Goal: Find specific page/section: Find specific page/section

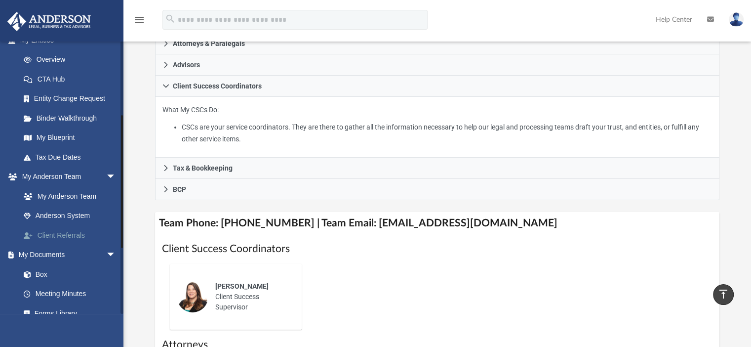
scroll to position [148, 0]
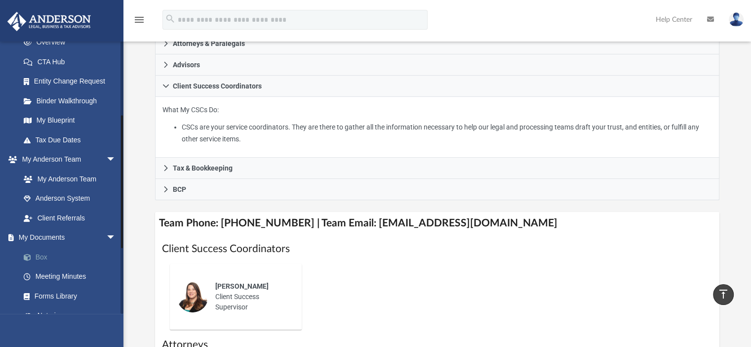
click at [42, 256] on link "Box" at bounding box center [72, 257] width 117 height 20
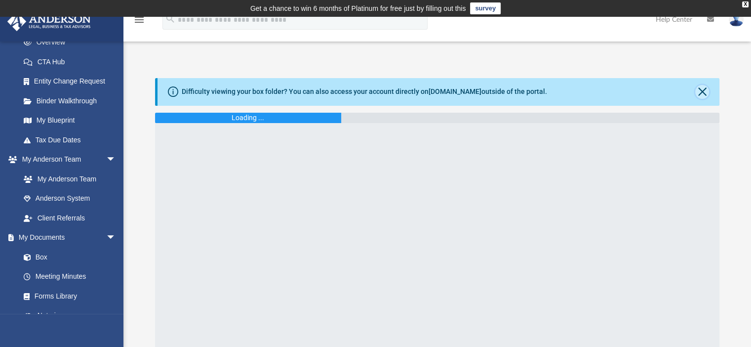
click at [706, 90] on button "Close" at bounding box center [703, 92] width 14 height 14
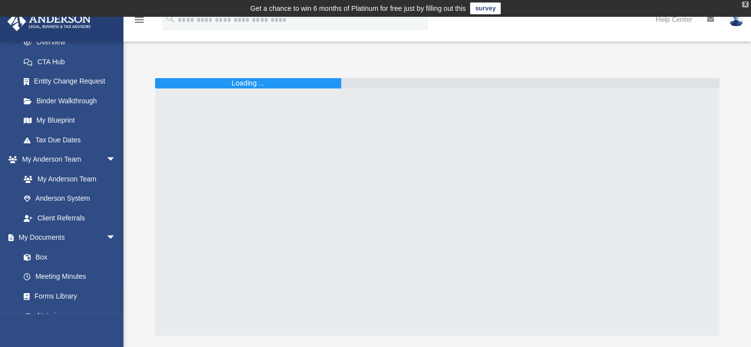
click at [745, 5] on div "X" at bounding box center [745, 4] width 6 height 6
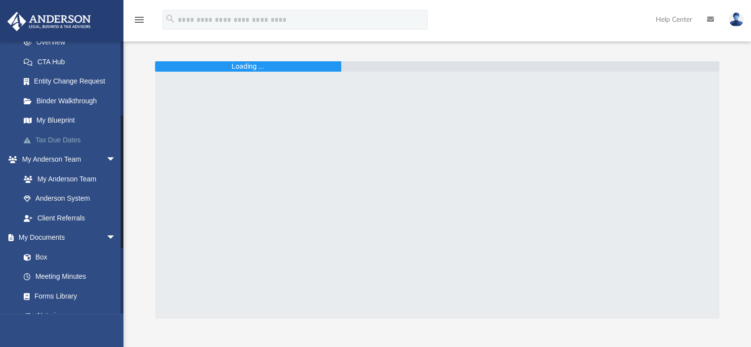
click at [61, 138] on link "Tax Due Dates" at bounding box center [72, 140] width 117 height 20
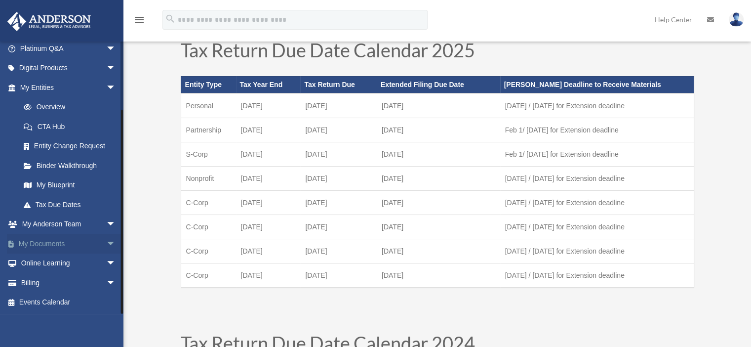
scroll to position [49, 0]
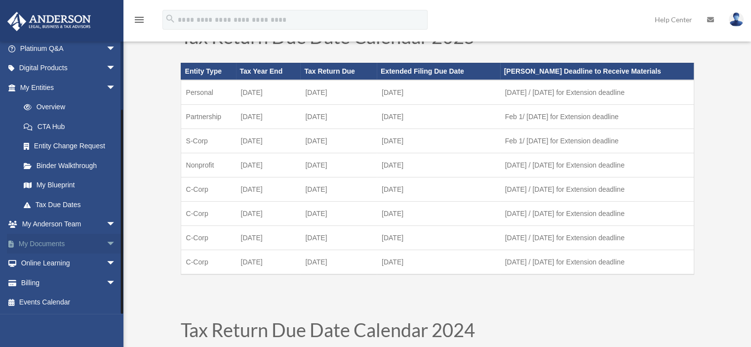
click at [42, 244] on link "My Documents arrow_drop_down" at bounding box center [69, 244] width 124 height 20
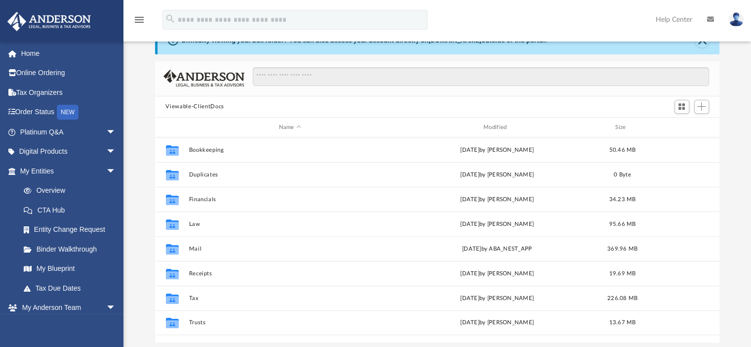
scroll to position [49, 0]
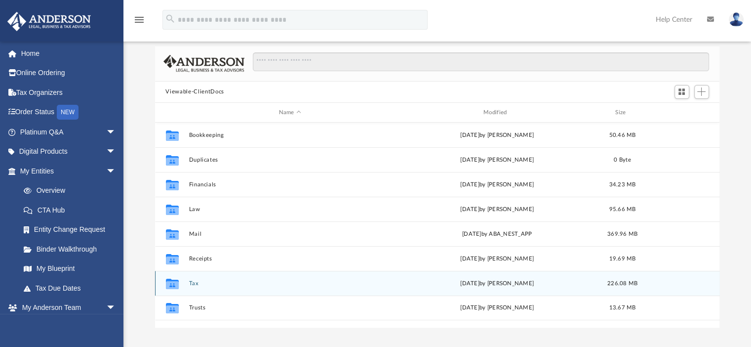
click at [190, 283] on button "Tax" at bounding box center [290, 283] width 203 height 6
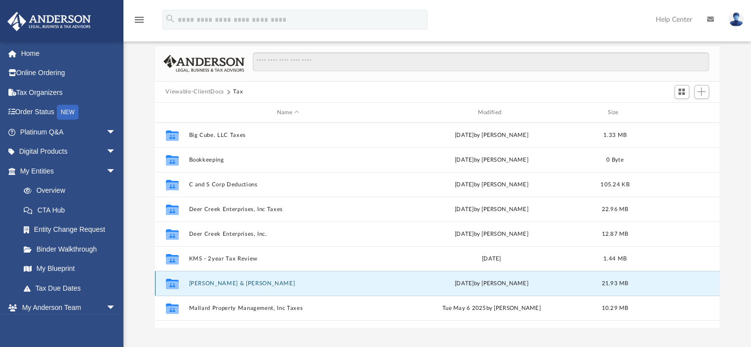
click at [239, 285] on button "[PERSON_NAME] & [PERSON_NAME]" at bounding box center [288, 283] width 199 height 6
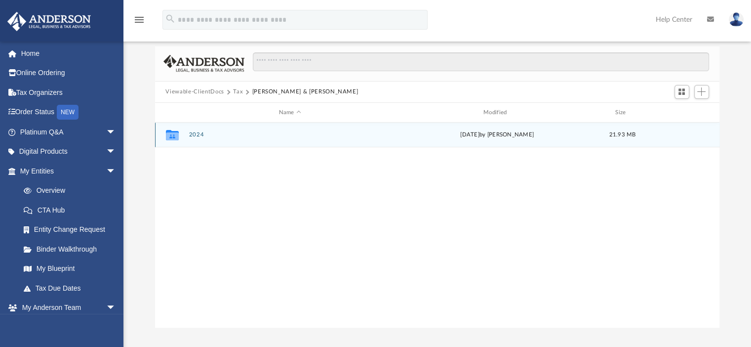
click at [201, 134] on button "2024" at bounding box center [290, 135] width 203 height 6
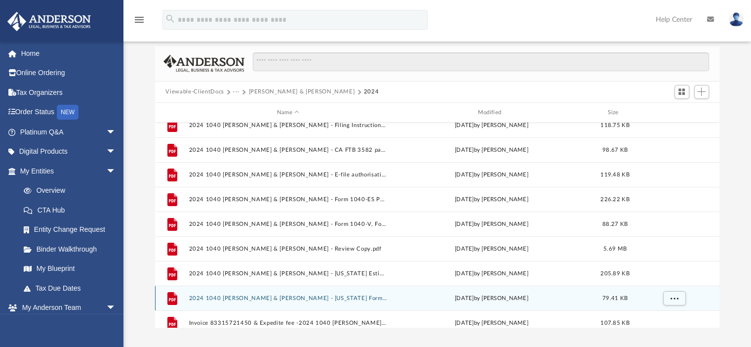
scroll to position [42, 0]
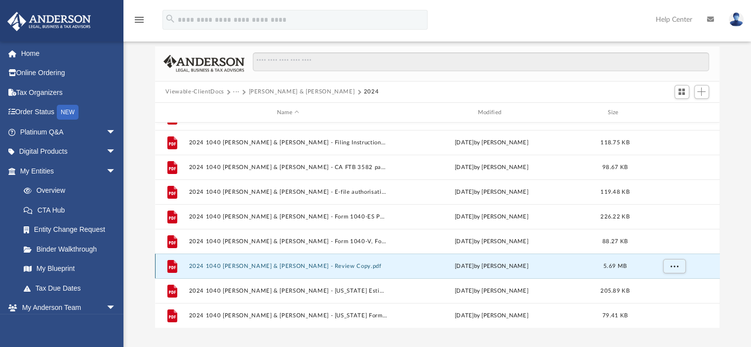
click at [276, 266] on button "2024 1040 [PERSON_NAME] & [PERSON_NAME] - Review Copy.pdf" at bounding box center [288, 266] width 199 height 6
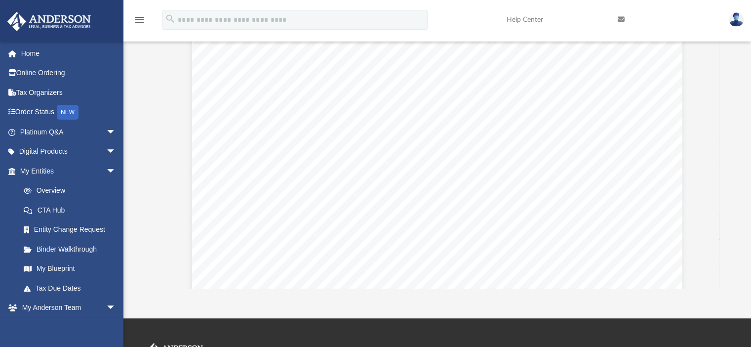
scroll to position [85957, 0]
